Goal: Task Accomplishment & Management: Manage account settings

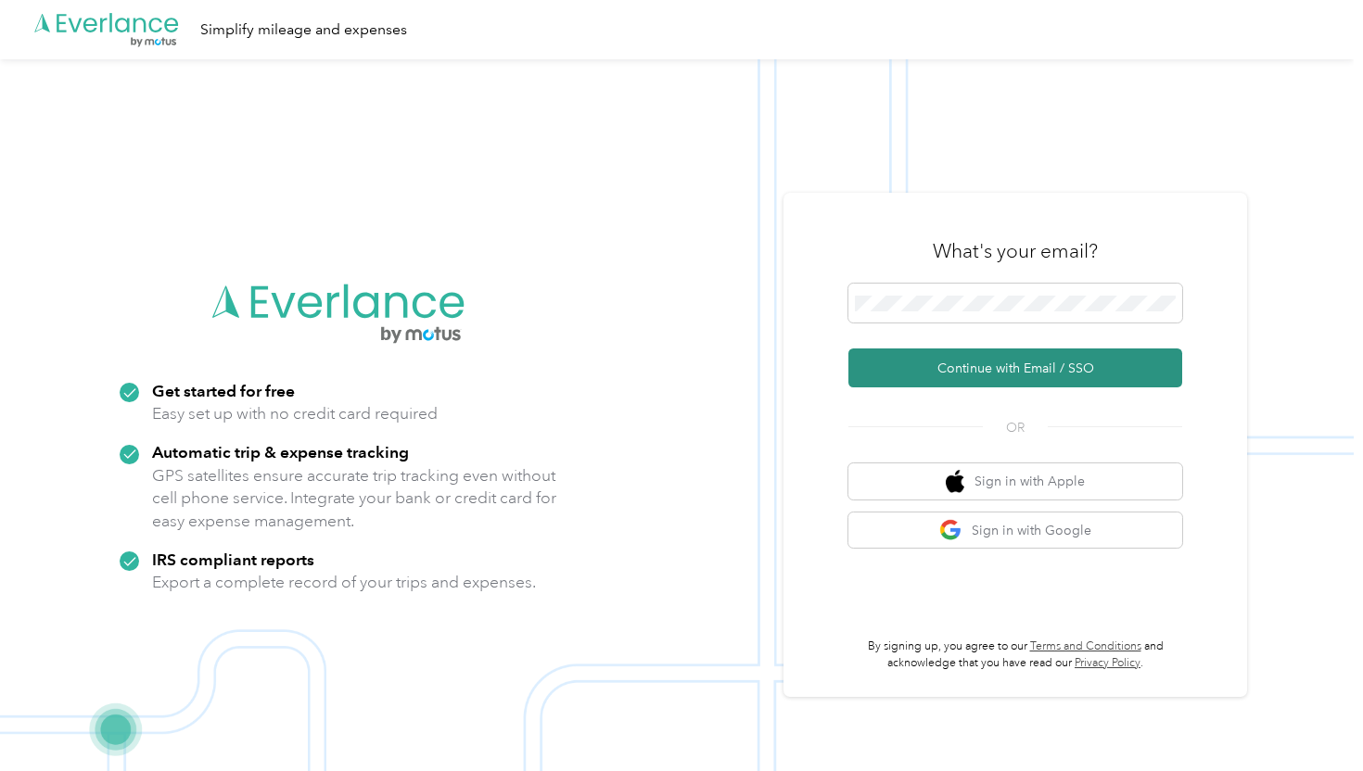
click at [973, 366] on button "Continue with Email / SSO" at bounding box center [1015, 368] width 334 height 39
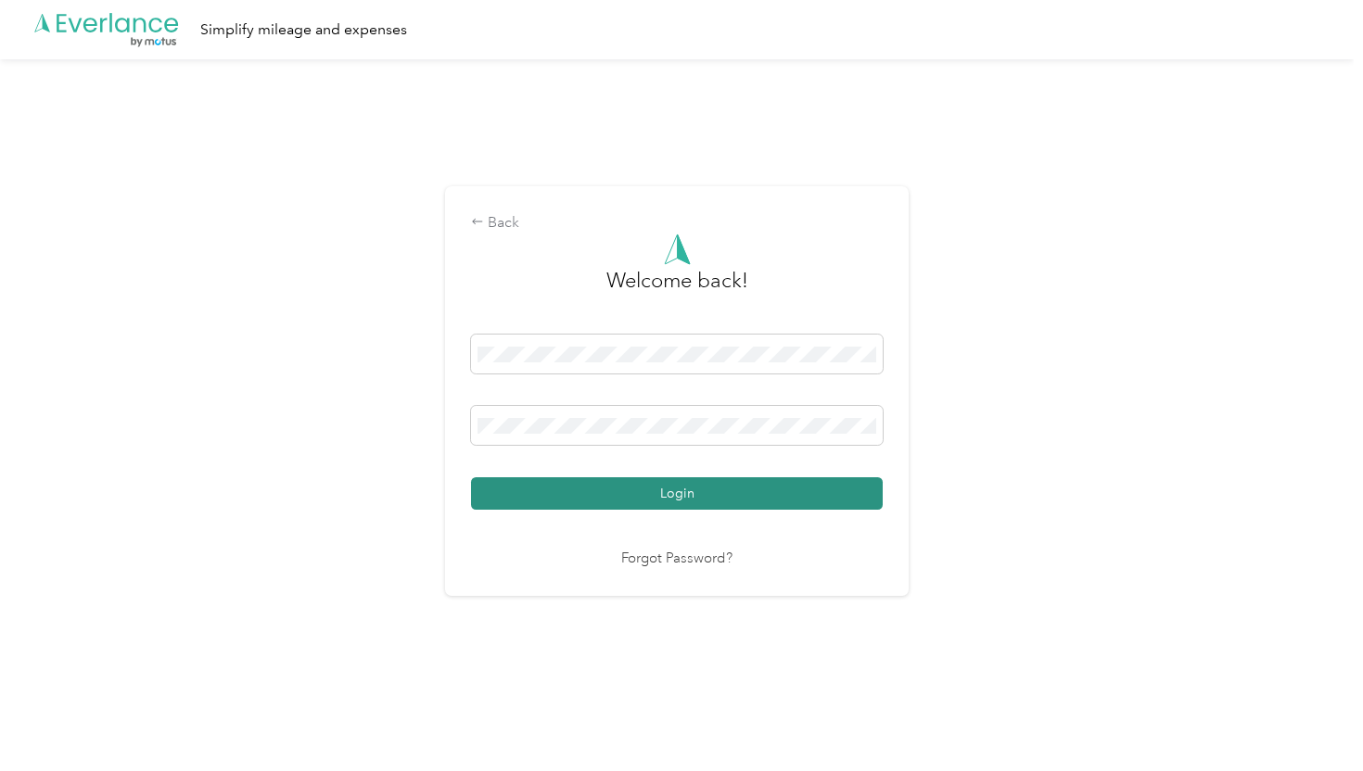
click at [654, 487] on button "Login" at bounding box center [677, 493] width 412 height 32
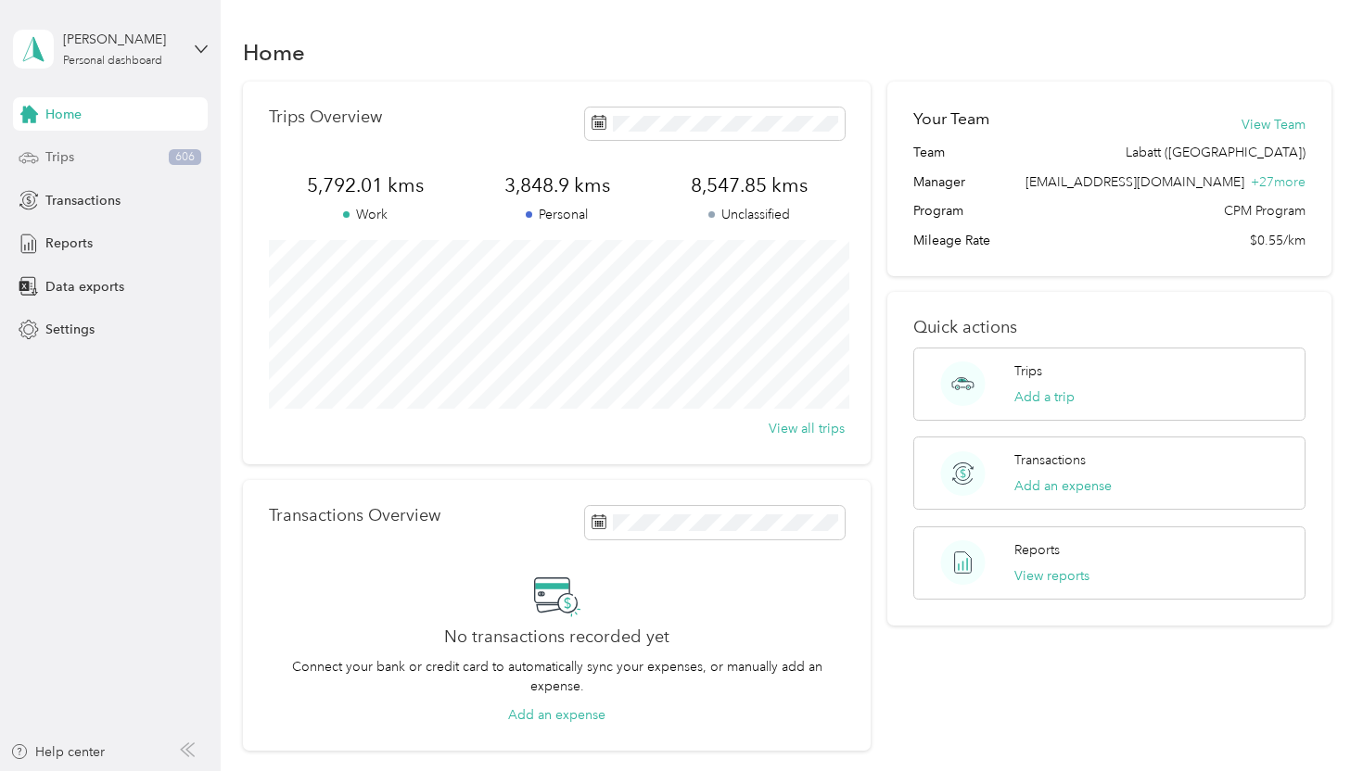
click at [88, 159] on div "Trips 606" at bounding box center [110, 157] width 195 height 33
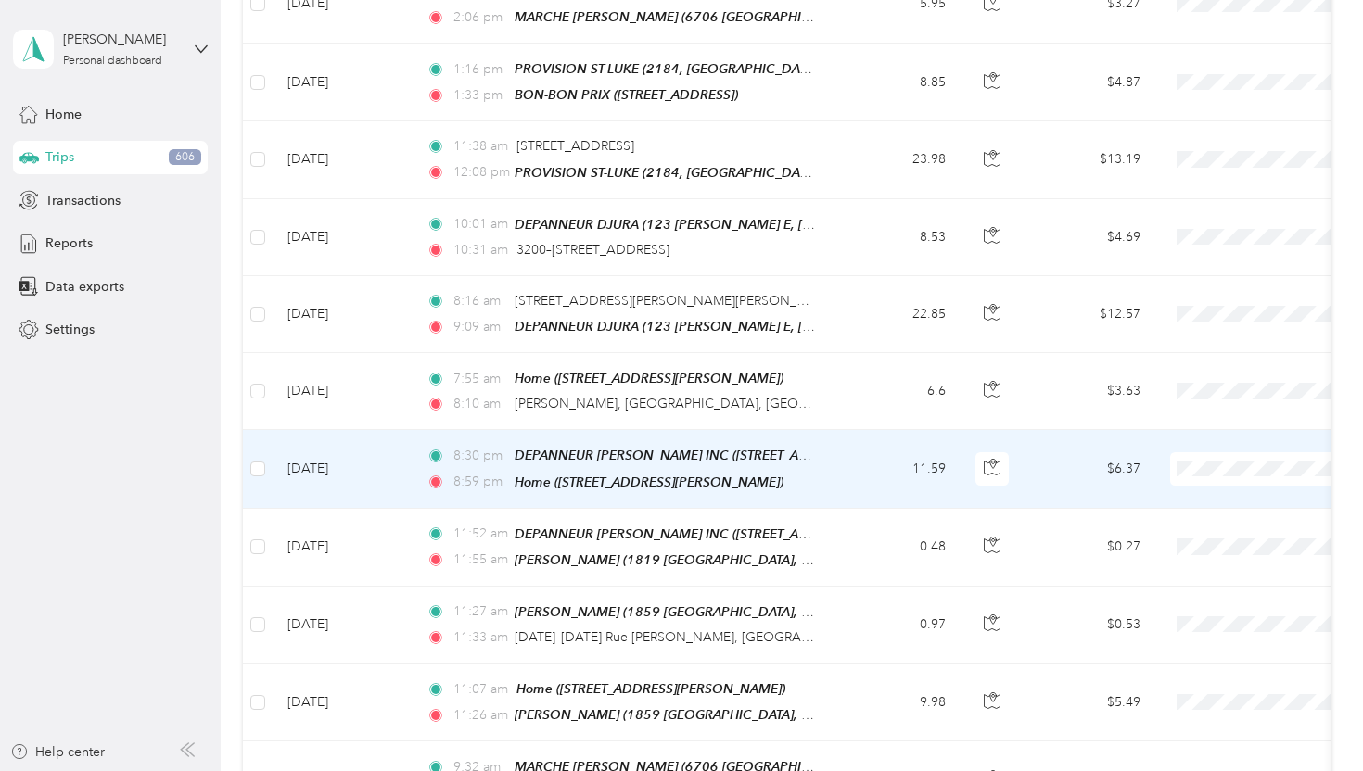
scroll to position [551, 0]
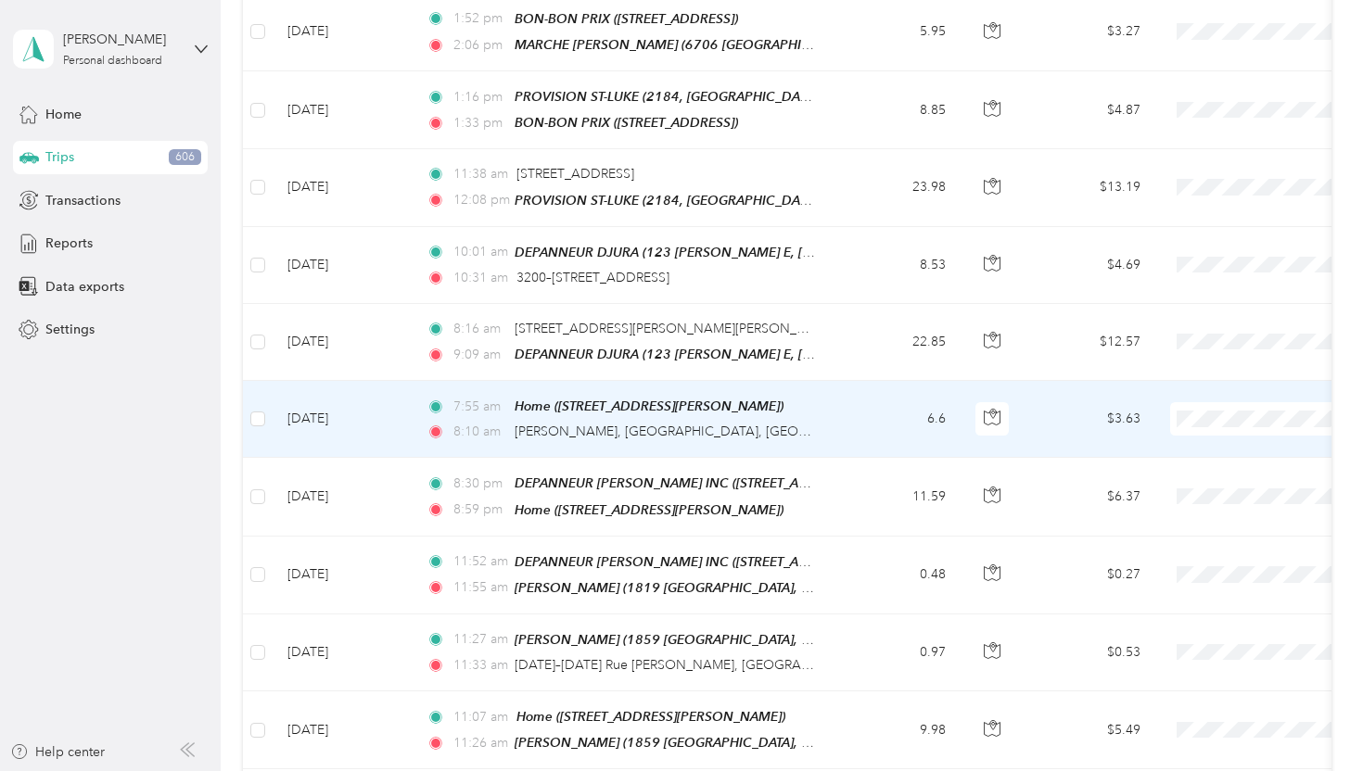
click at [1179, 446] on span "Labatt ([GEOGRAPHIC_DATA])" at bounding box center [1274, 448] width 190 height 19
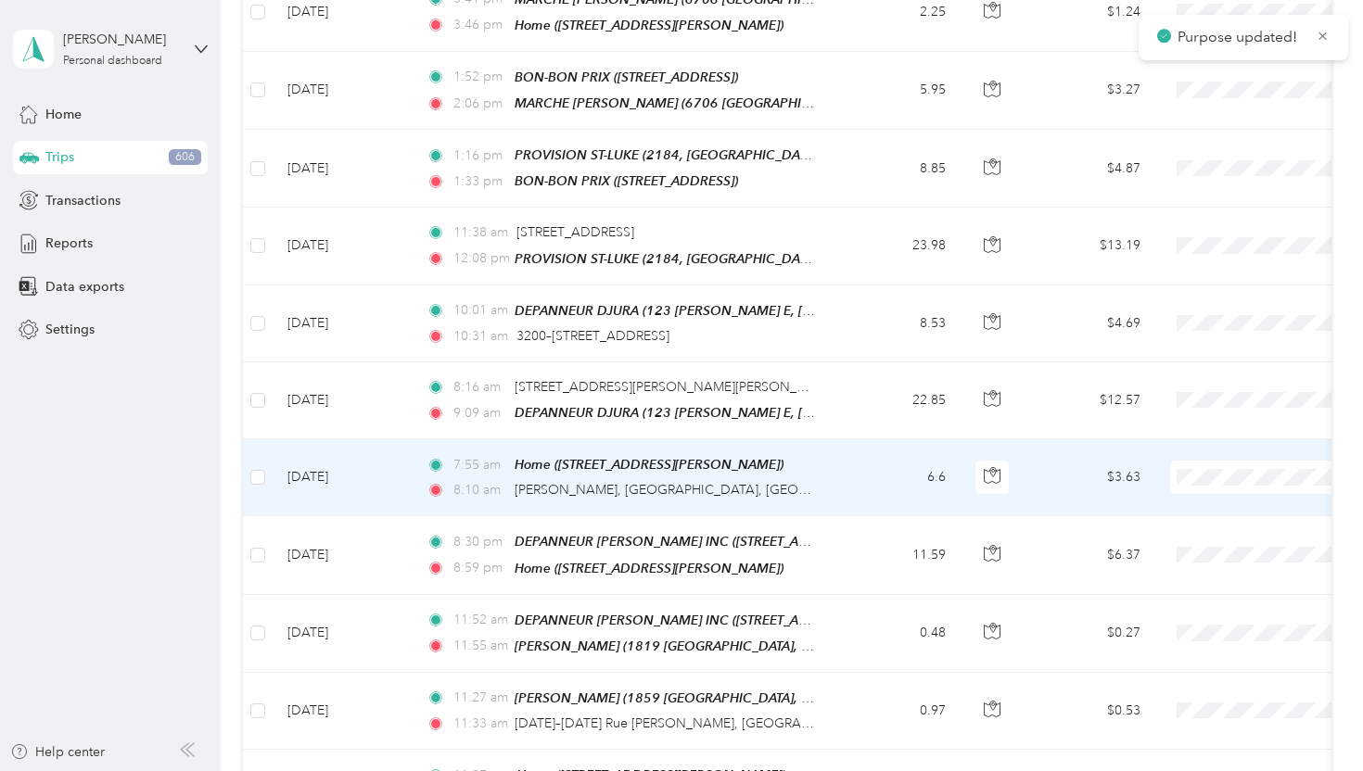
scroll to position [486, 0]
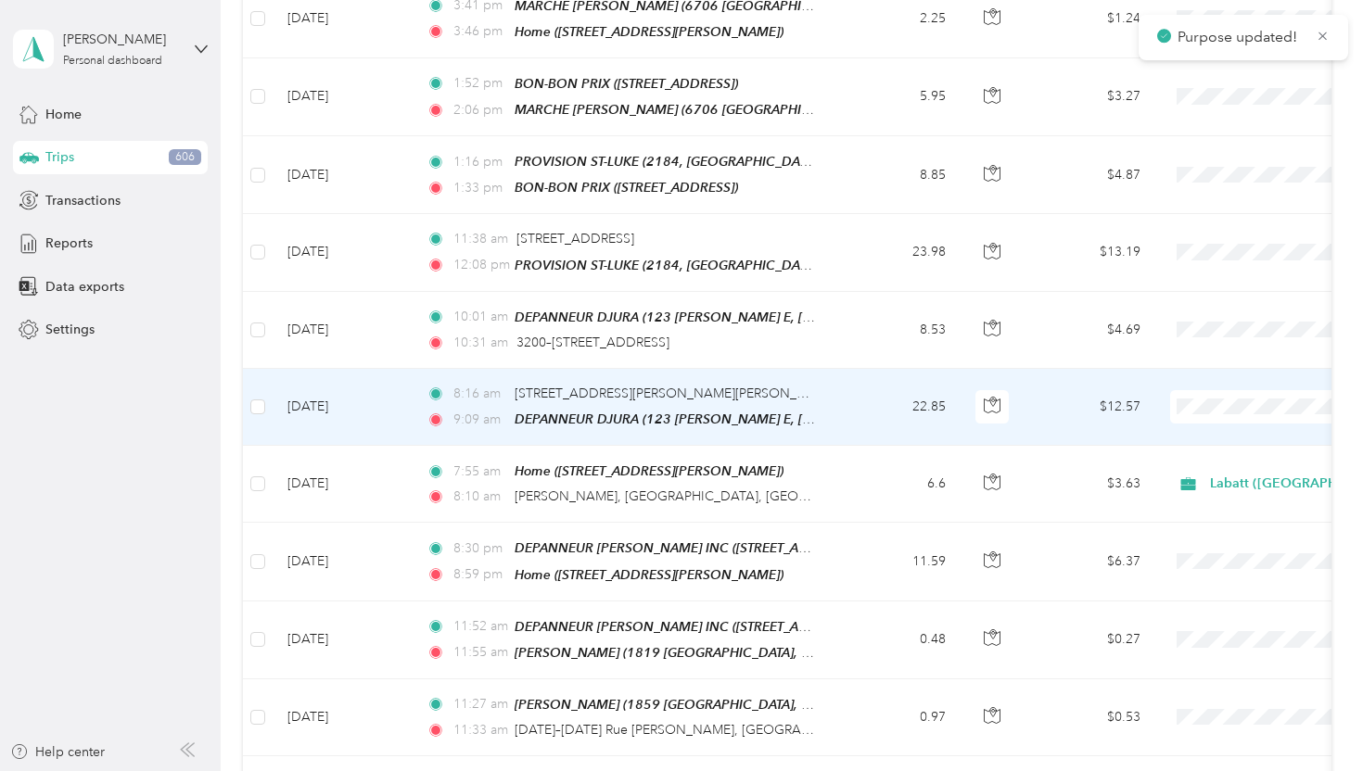
click at [1189, 432] on span "Labatt ([GEOGRAPHIC_DATA])" at bounding box center [1274, 435] width 190 height 19
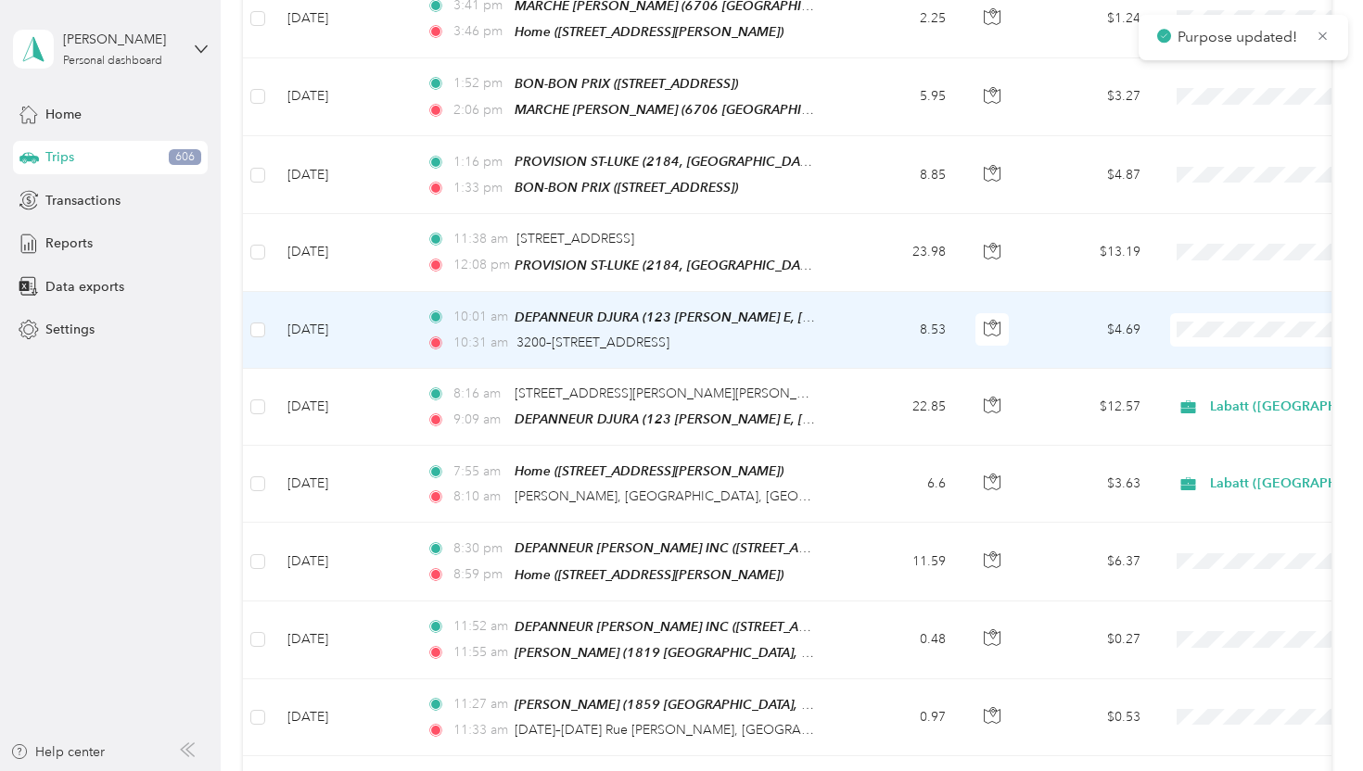
click at [1192, 354] on span "Labatt ([GEOGRAPHIC_DATA])" at bounding box center [1274, 356] width 190 height 19
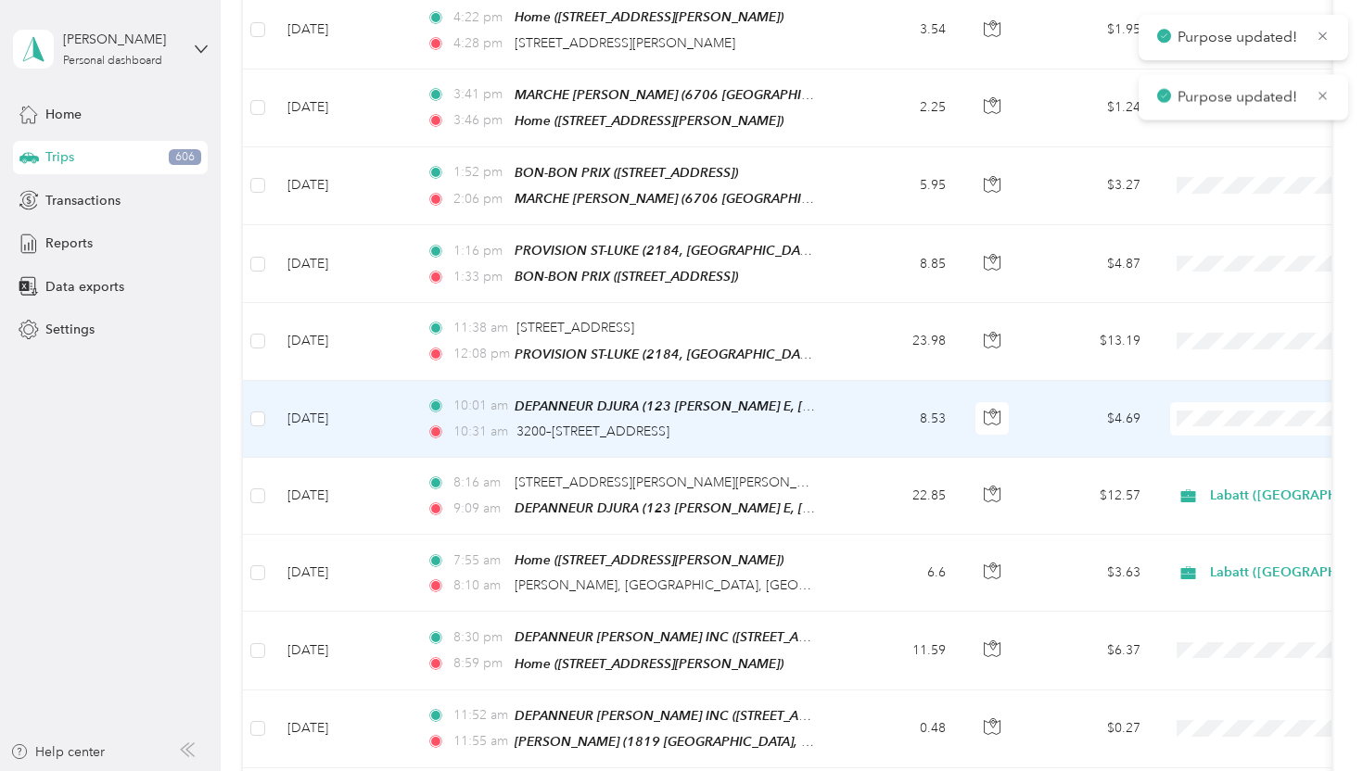
scroll to position [395, 0]
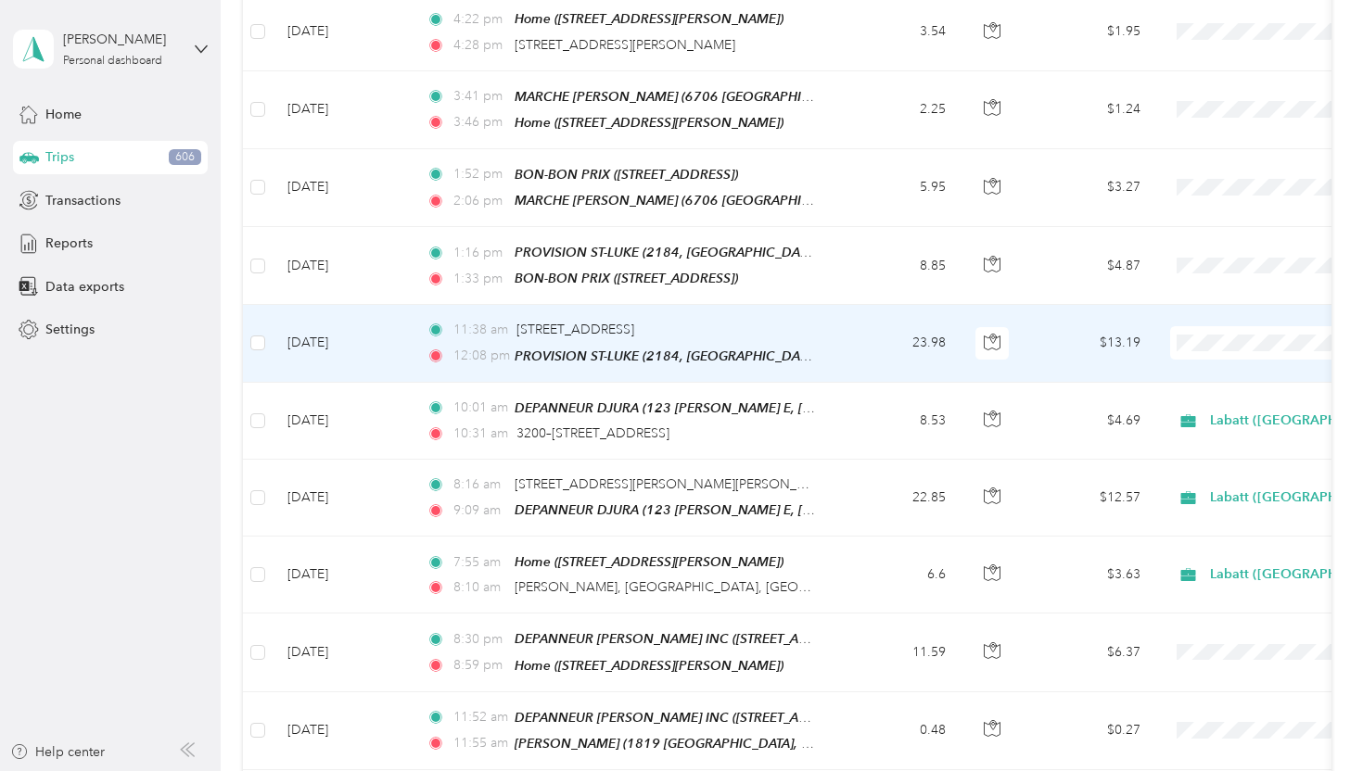
click at [1212, 378] on li "Labatt ([GEOGRAPHIC_DATA])" at bounding box center [1257, 372] width 249 height 32
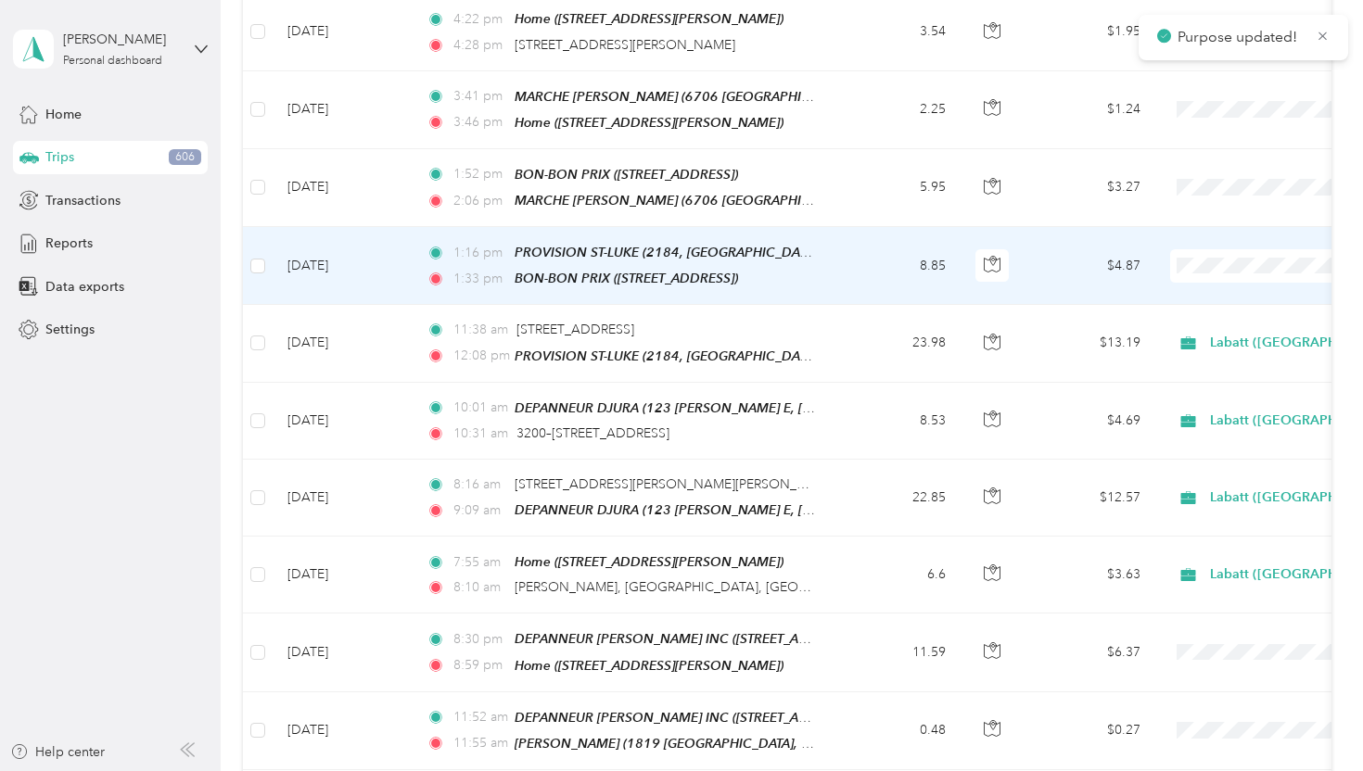
click at [1196, 301] on span "Labatt ([GEOGRAPHIC_DATA])" at bounding box center [1274, 297] width 190 height 19
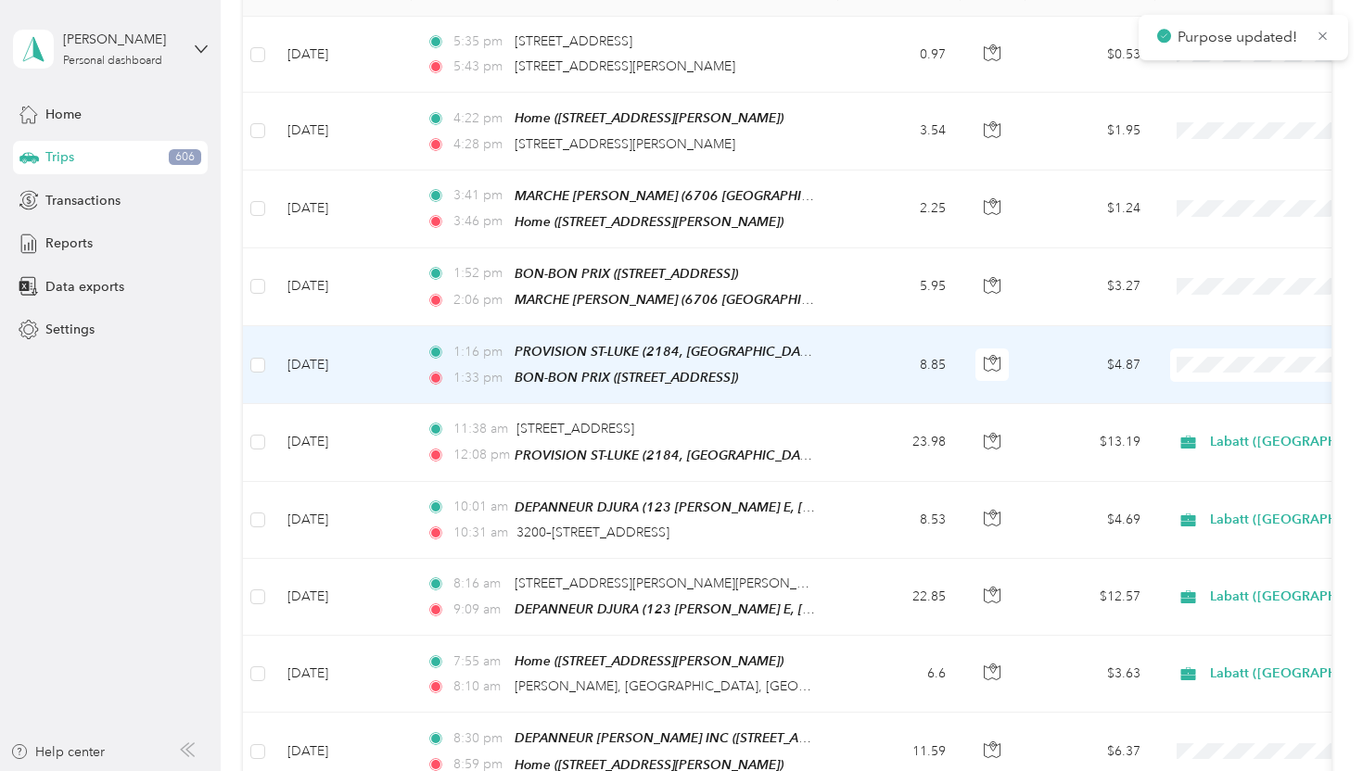
scroll to position [281, 0]
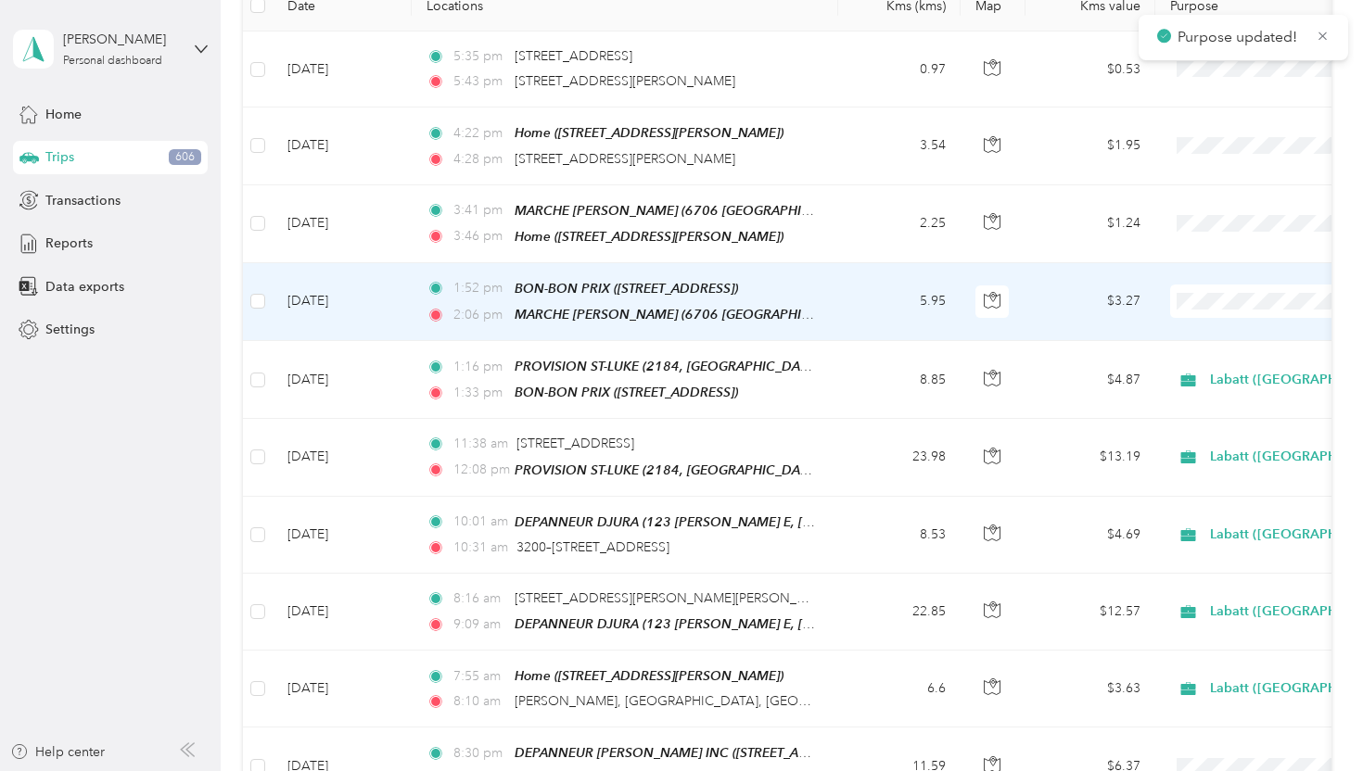
click at [1190, 329] on span "Labatt ([GEOGRAPHIC_DATA])" at bounding box center [1274, 333] width 190 height 19
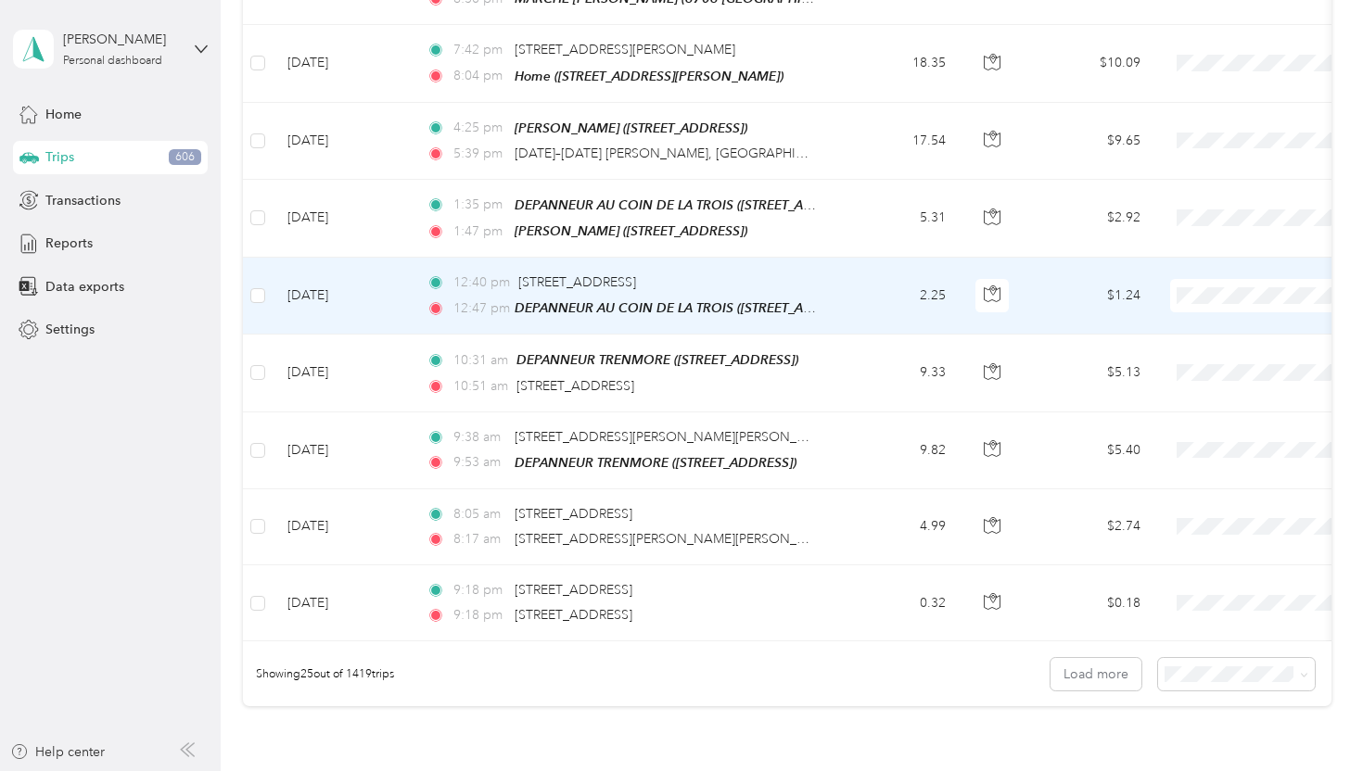
scroll to position [1615, 0]
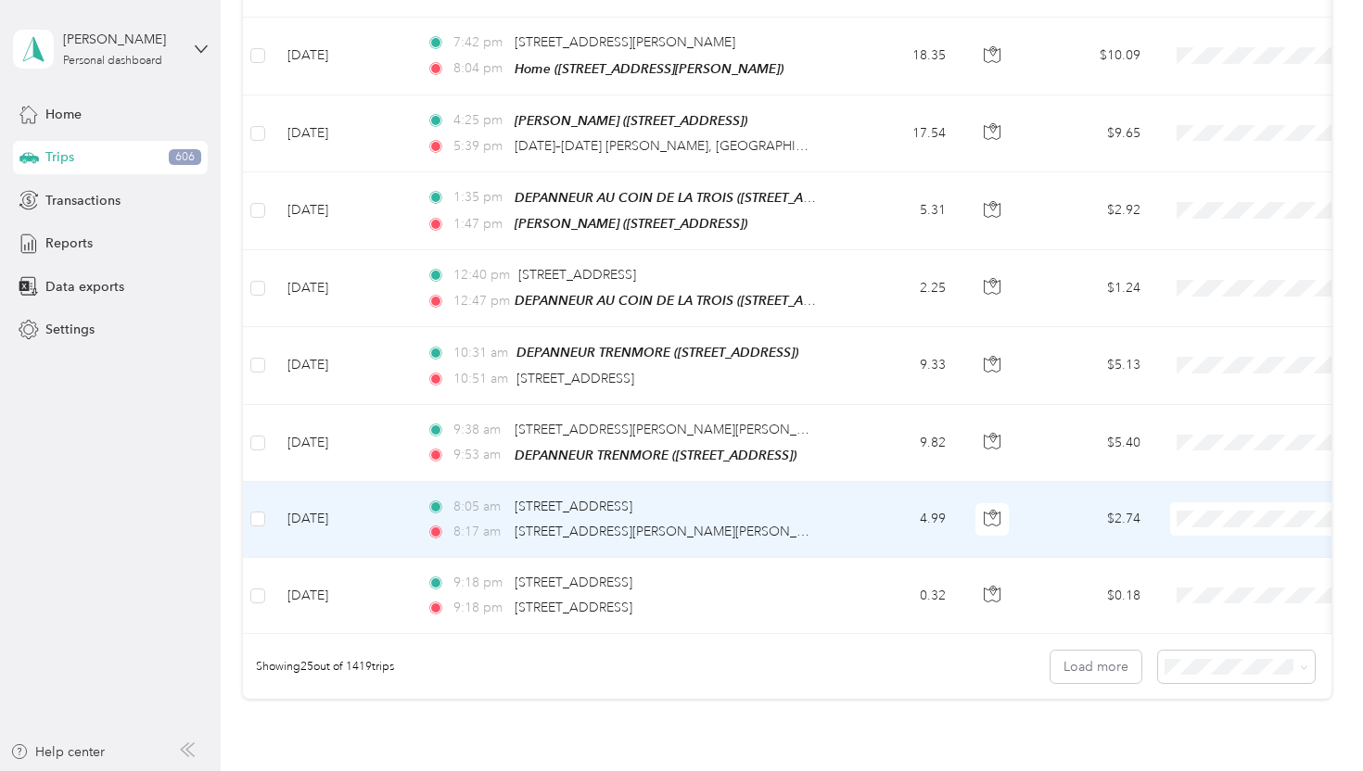
click at [1193, 536] on span "Labatt ([GEOGRAPHIC_DATA])" at bounding box center [1274, 538] width 190 height 19
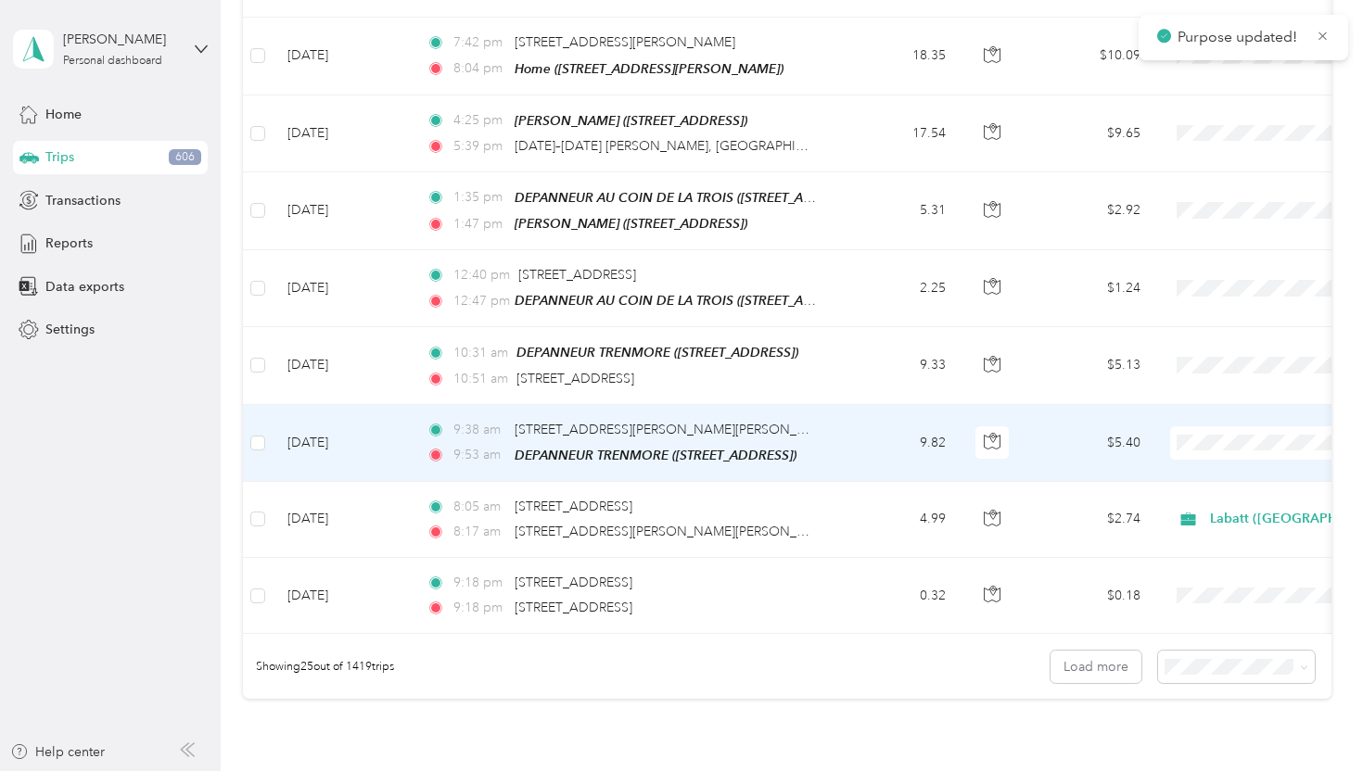
click at [1193, 436] on span at bounding box center [1285, 442] width 230 height 33
click at [1191, 459] on span "Labatt ([GEOGRAPHIC_DATA])" at bounding box center [1274, 459] width 190 height 19
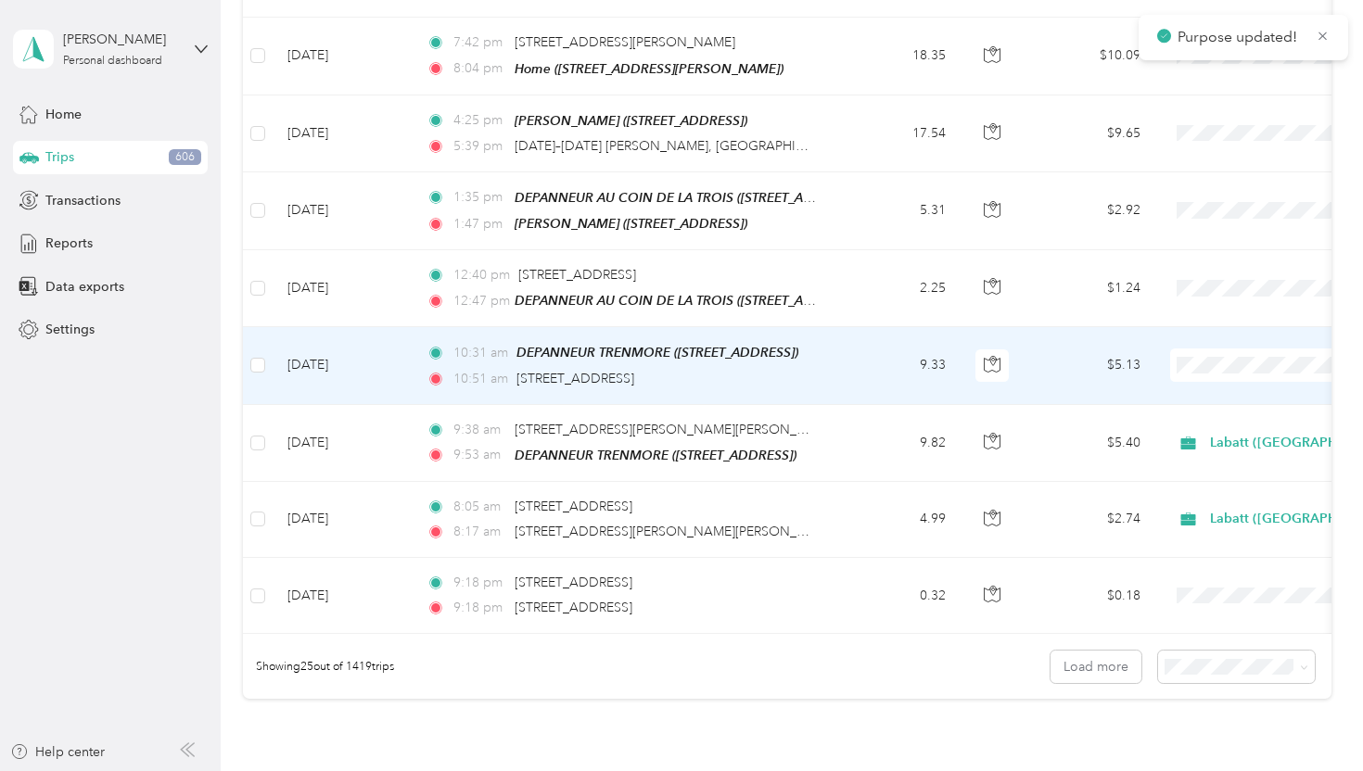
click at [1188, 384] on span "Labatt ([GEOGRAPHIC_DATA])" at bounding box center [1274, 385] width 190 height 19
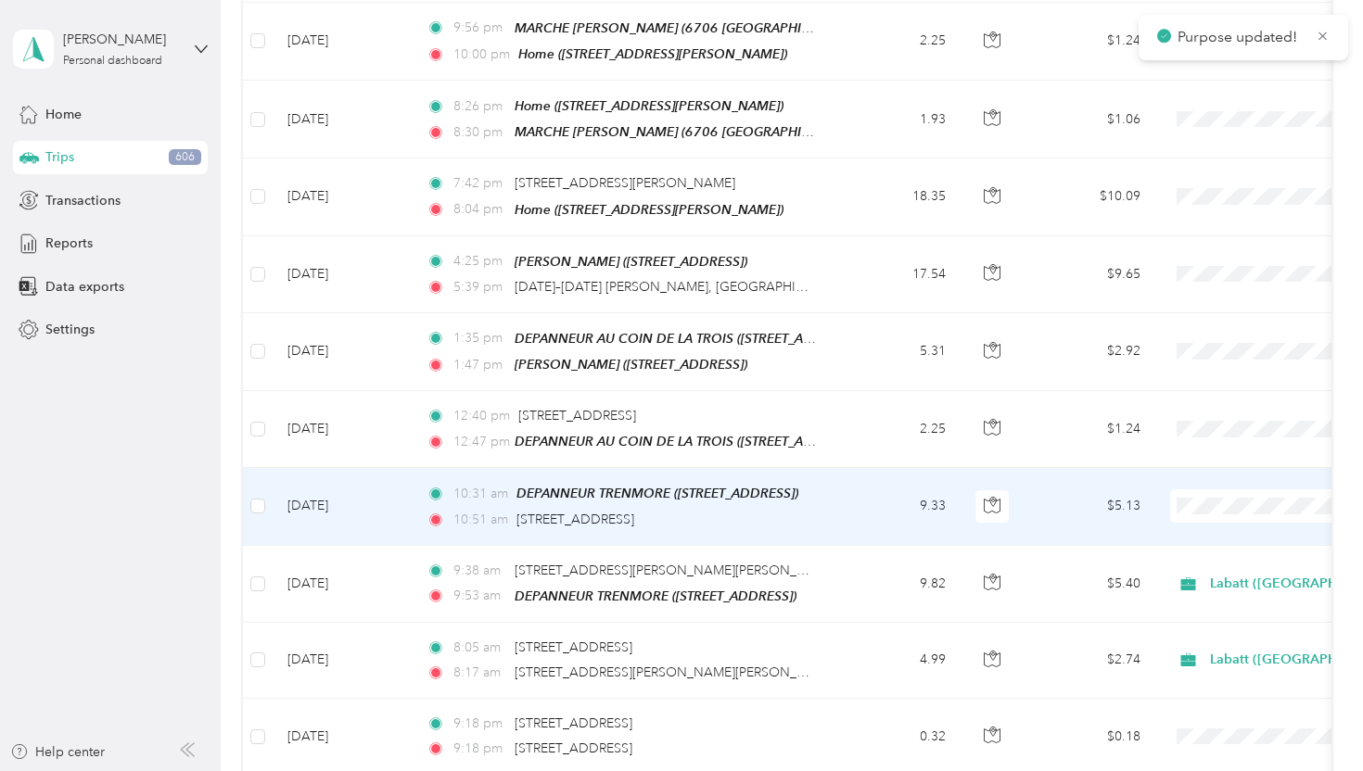
scroll to position [1462, 0]
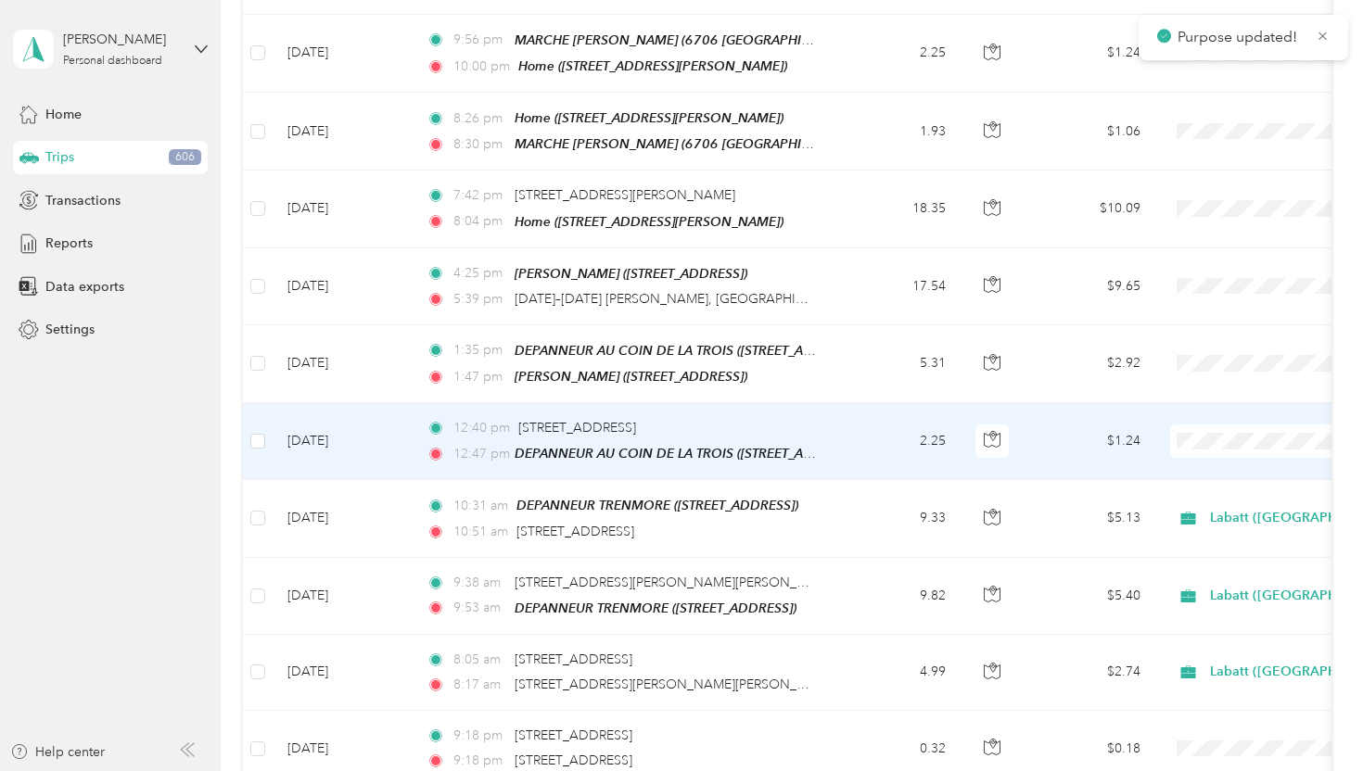
click at [1197, 459] on span "Labatt ([GEOGRAPHIC_DATA])" at bounding box center [1274, 461] width 190 height 19
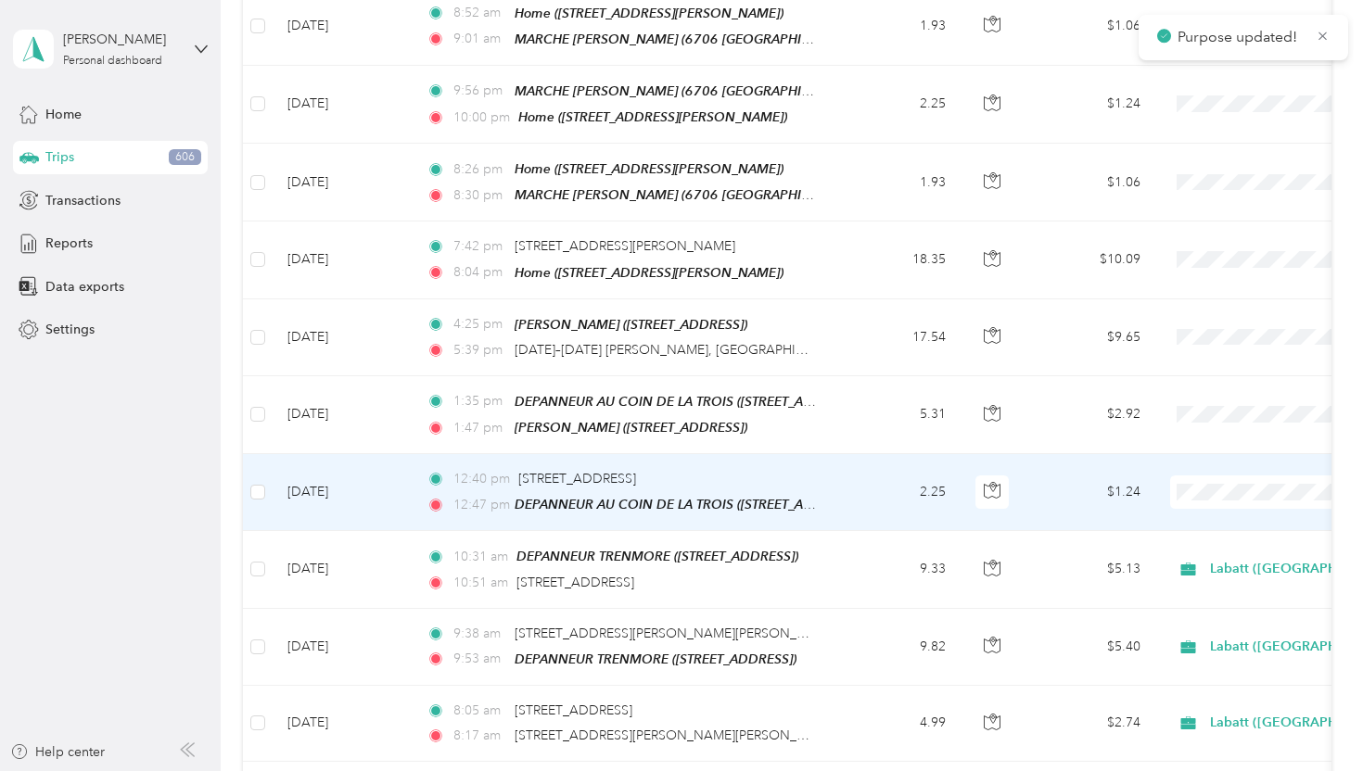
scroll to position [1401, 0]
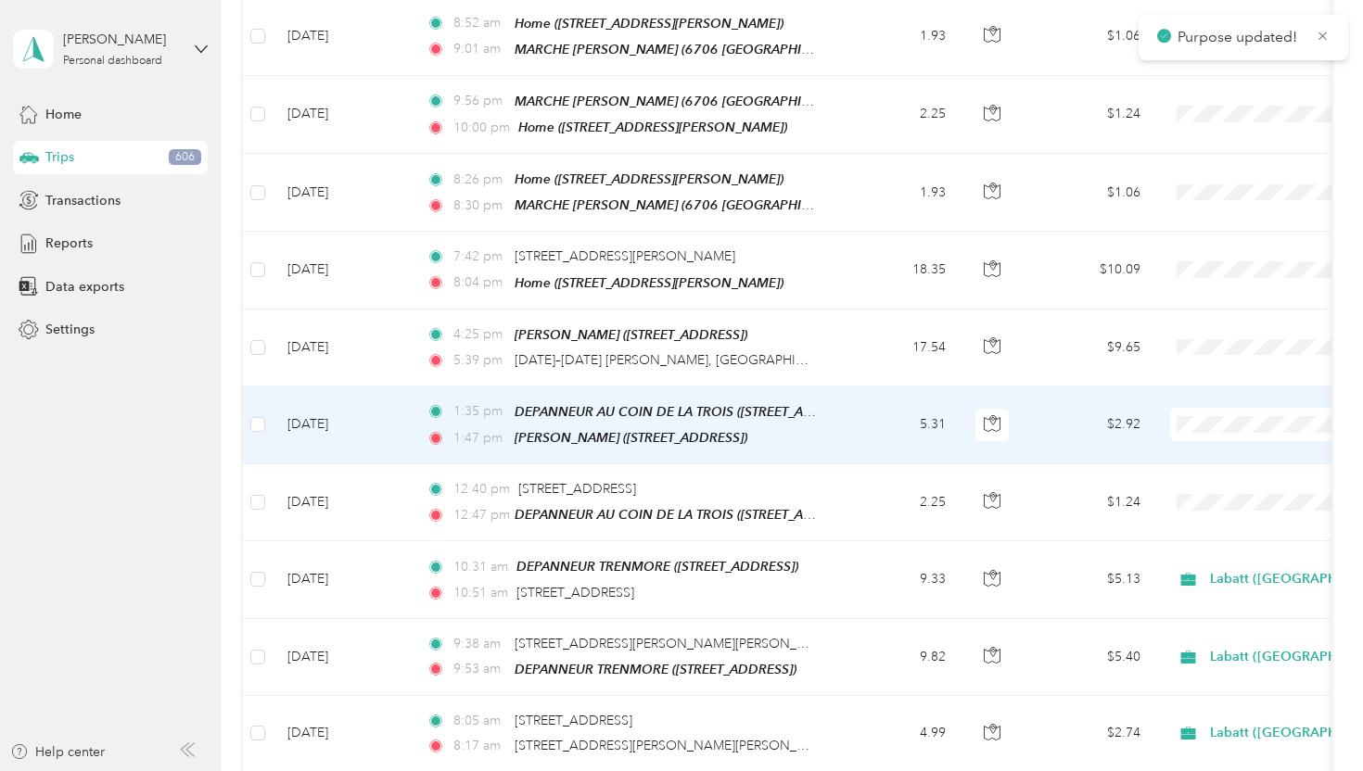
click at [1207, 425] on span at bounding box center [1285, 424] width 230 height 33
click at [1201, 444] on span "Labatt ([GEOGRAPHIC_DATA])" at bounding box center [1274, 444] width 190 height 19
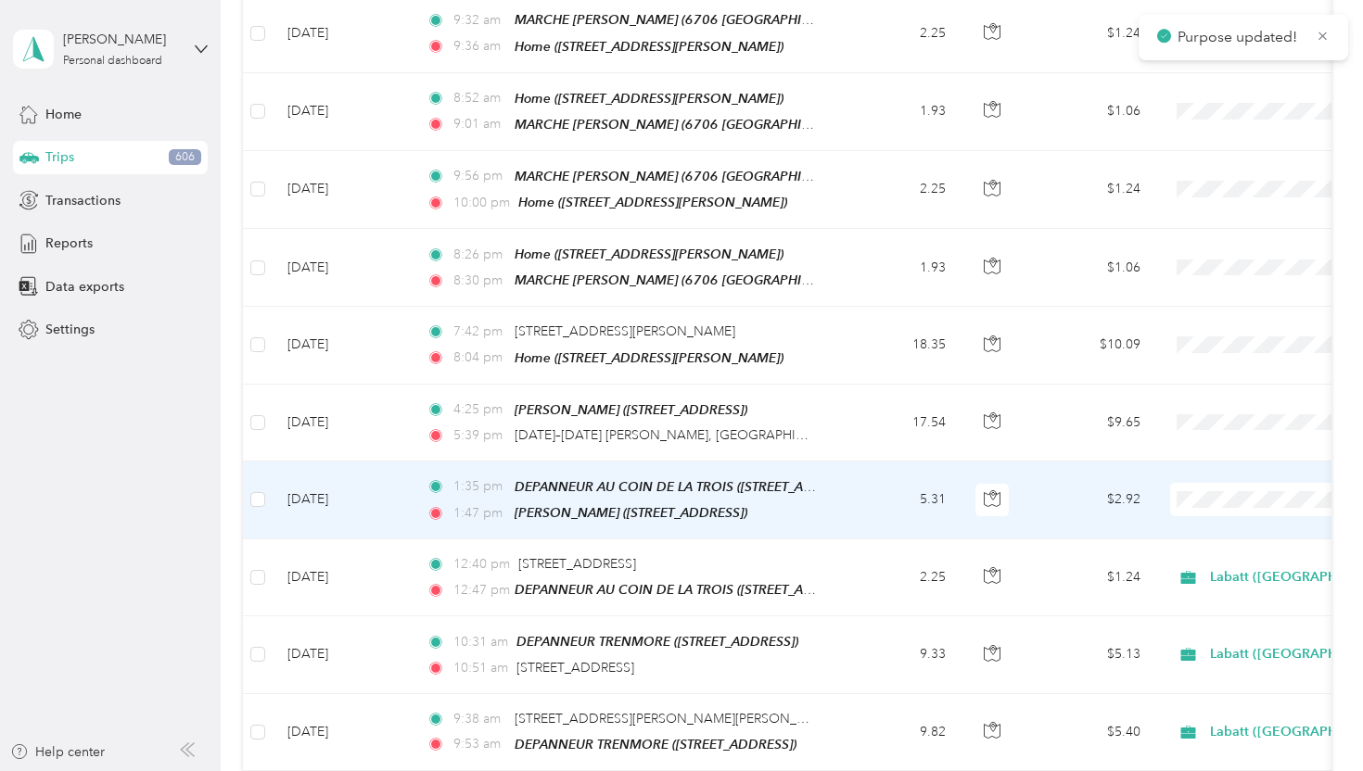
scroll to position [1320, 0]
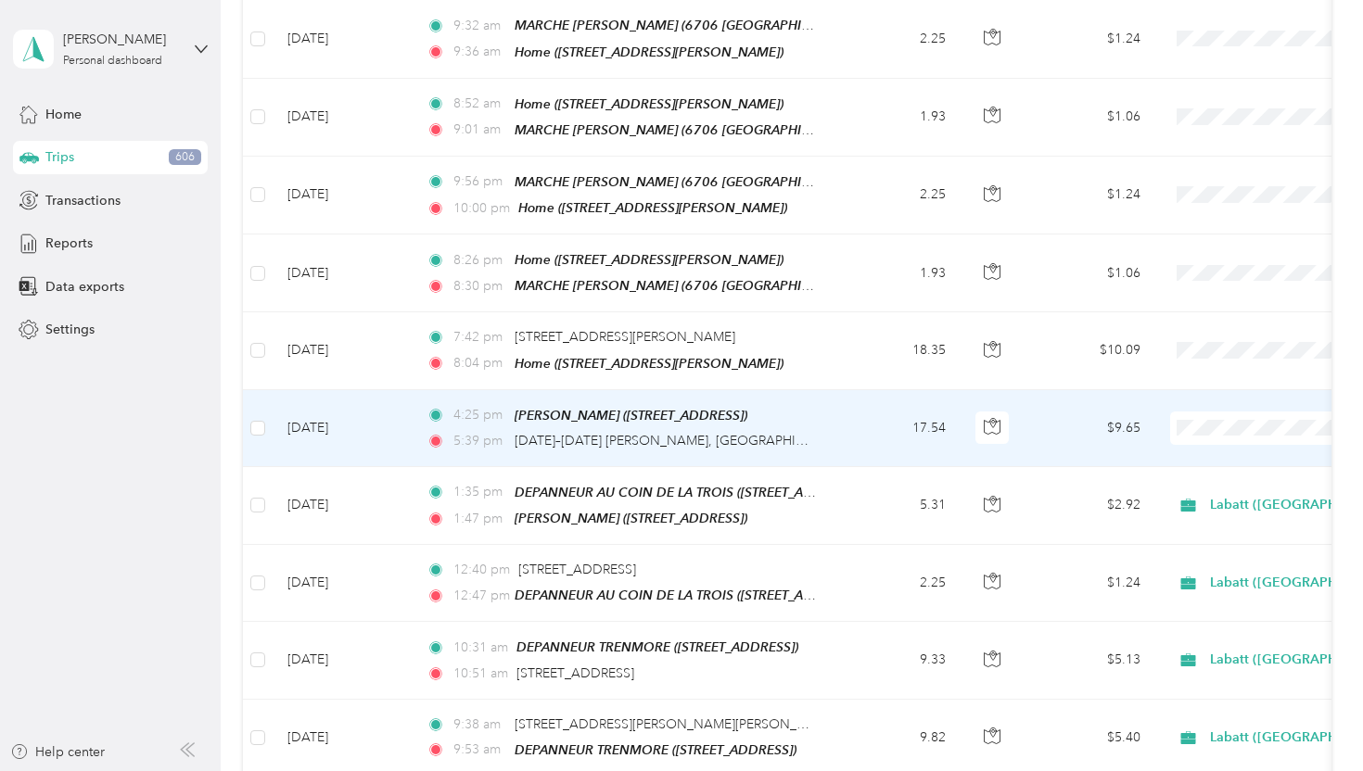
click at [1195, 457] on li "Labatt ([GEOGRAPHIC_DATA])" at bounding box center [1257, 450] width 249 height 32
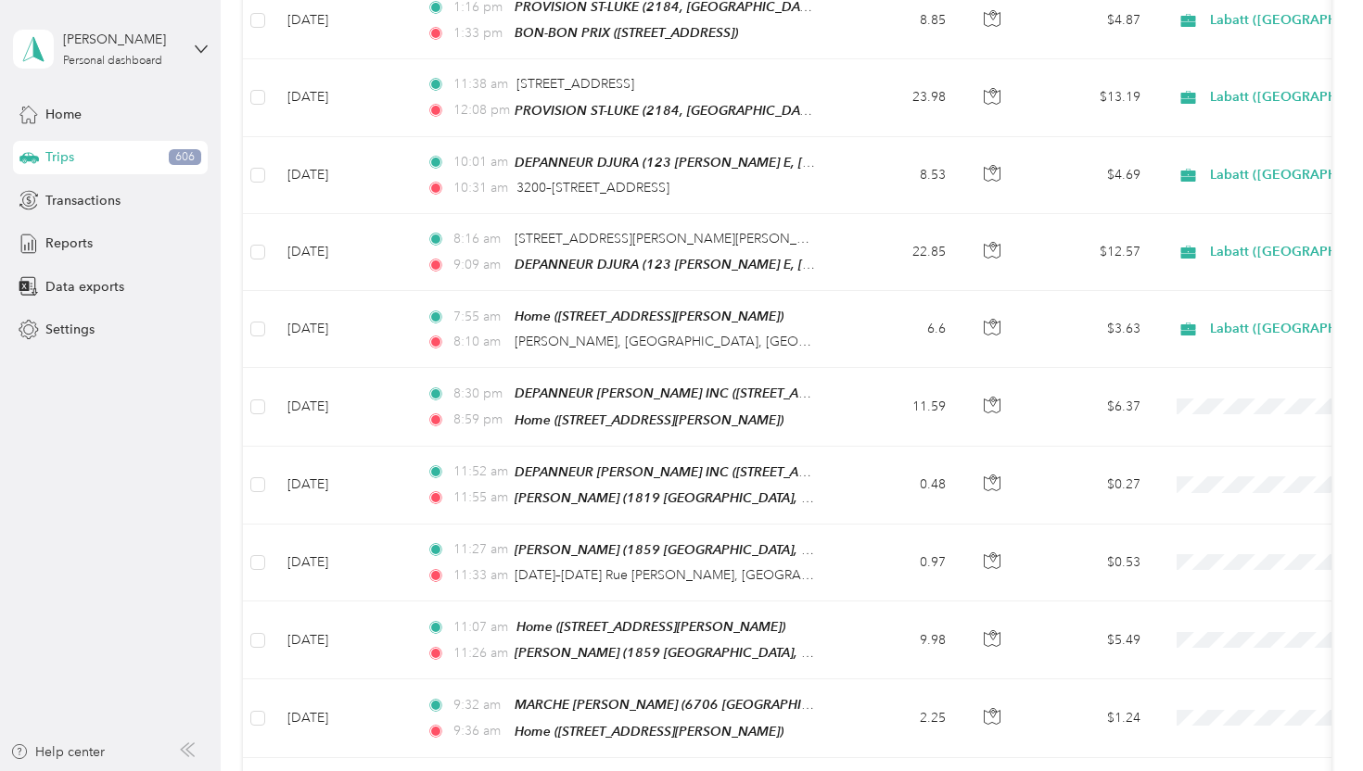
scroll to position [0, 0]
